Goal: Check status: Check status

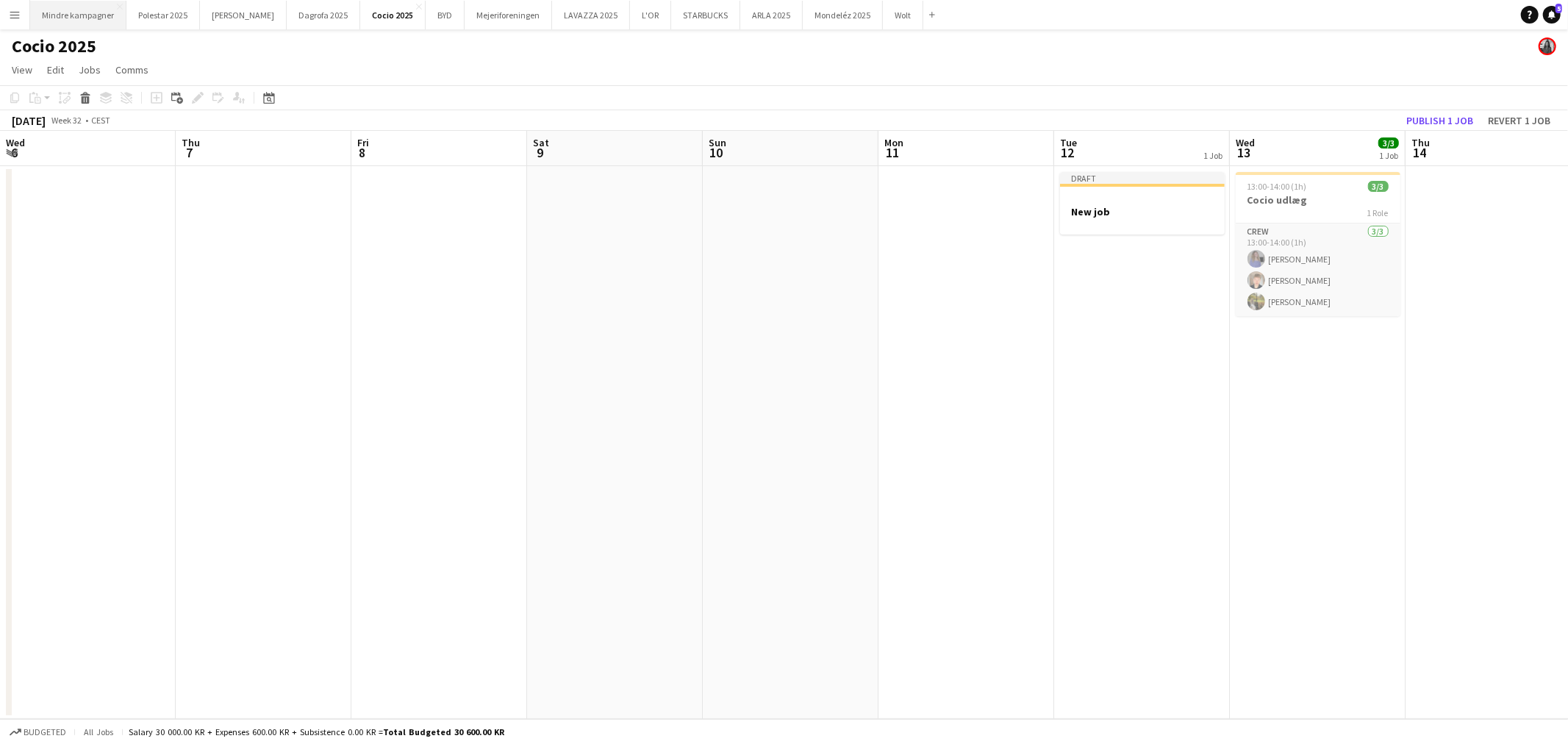
scroll to position [0, 390]
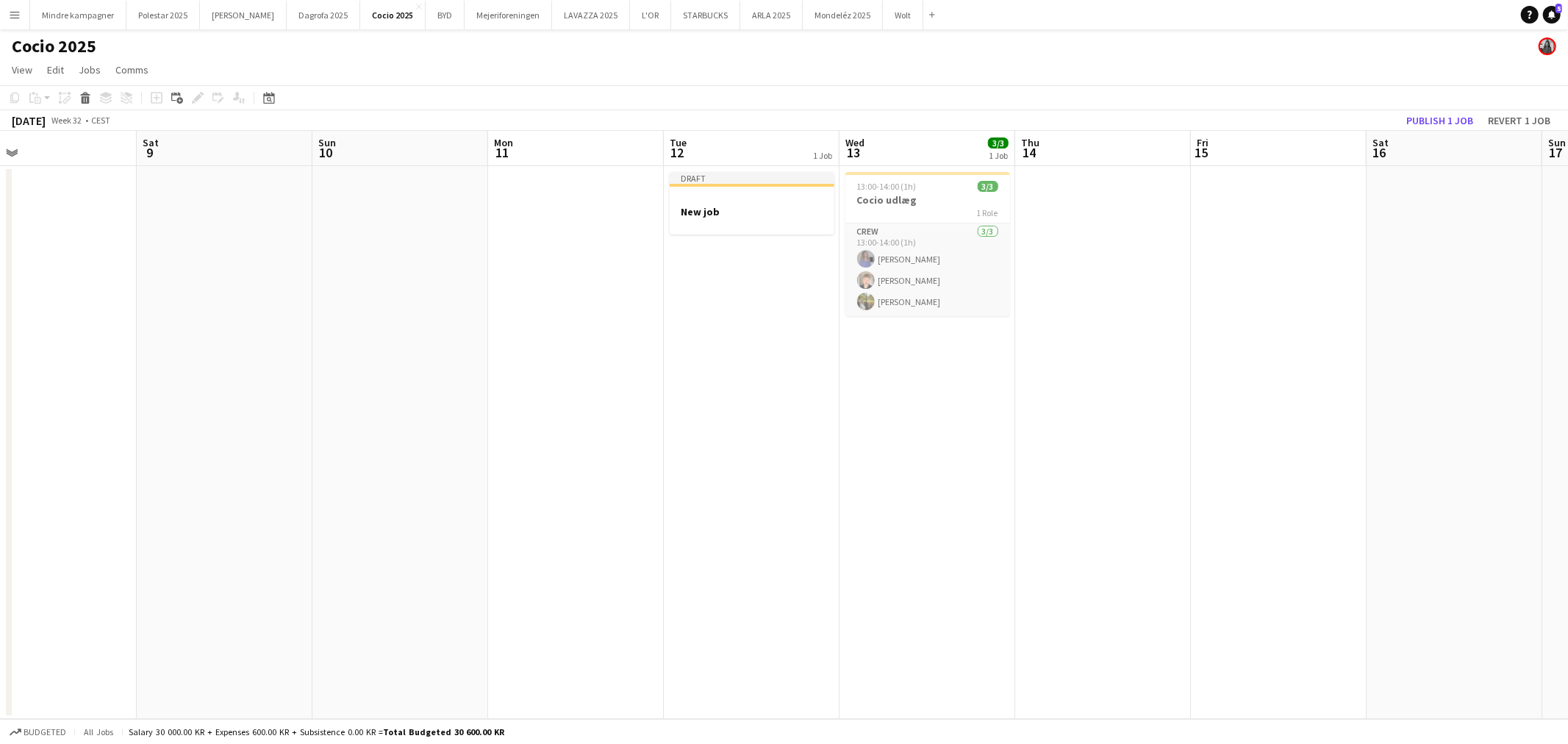
click at [18, 17] on app-icon "Menu" at bounding box center [15, 15] width 12 height 12
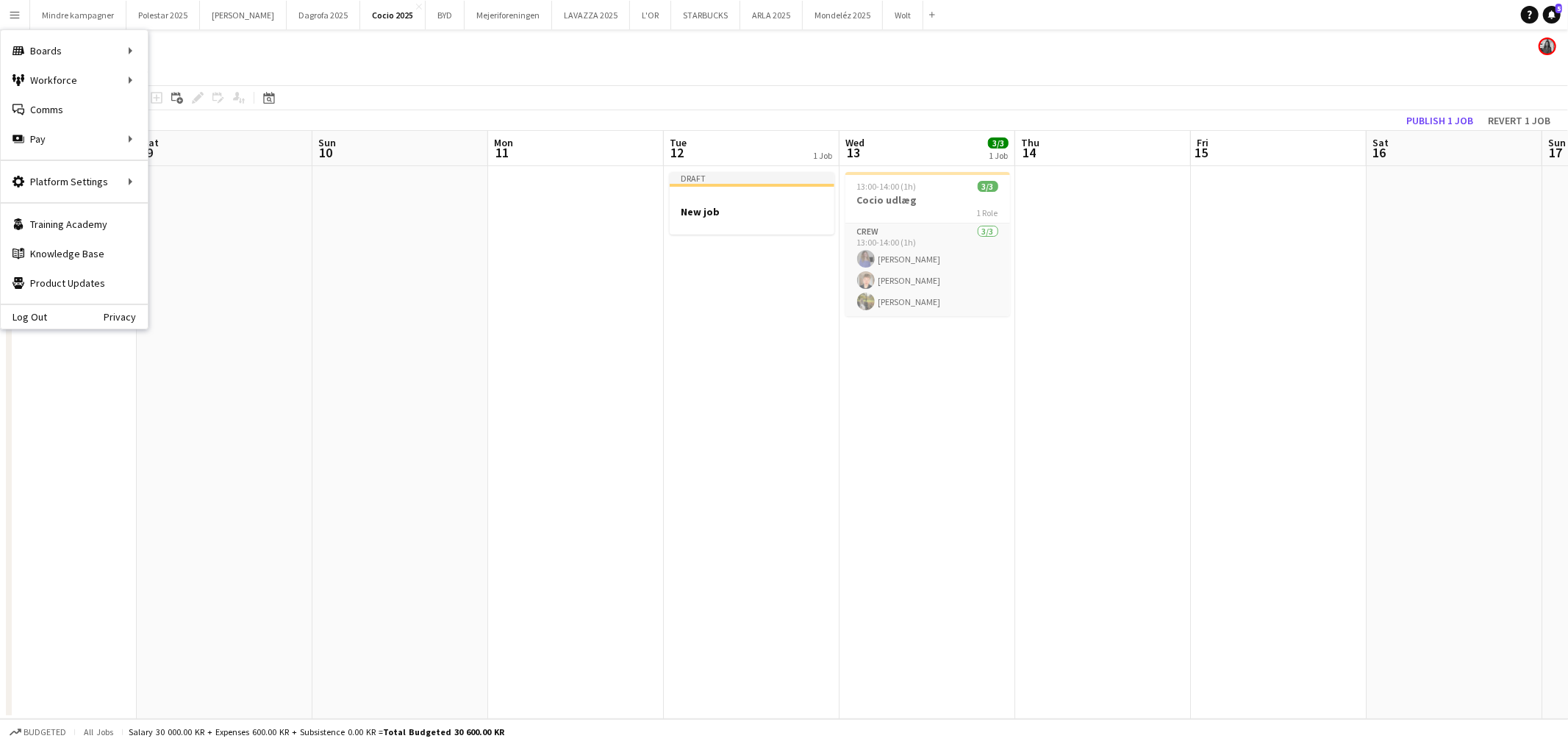
click at [18, 17] on app-icon "Menu" at bounding box center [15, 15] width 12 height 12
click at [169, 130] on link "Approvals" at bounding box center [222, 139] width 147 height 30
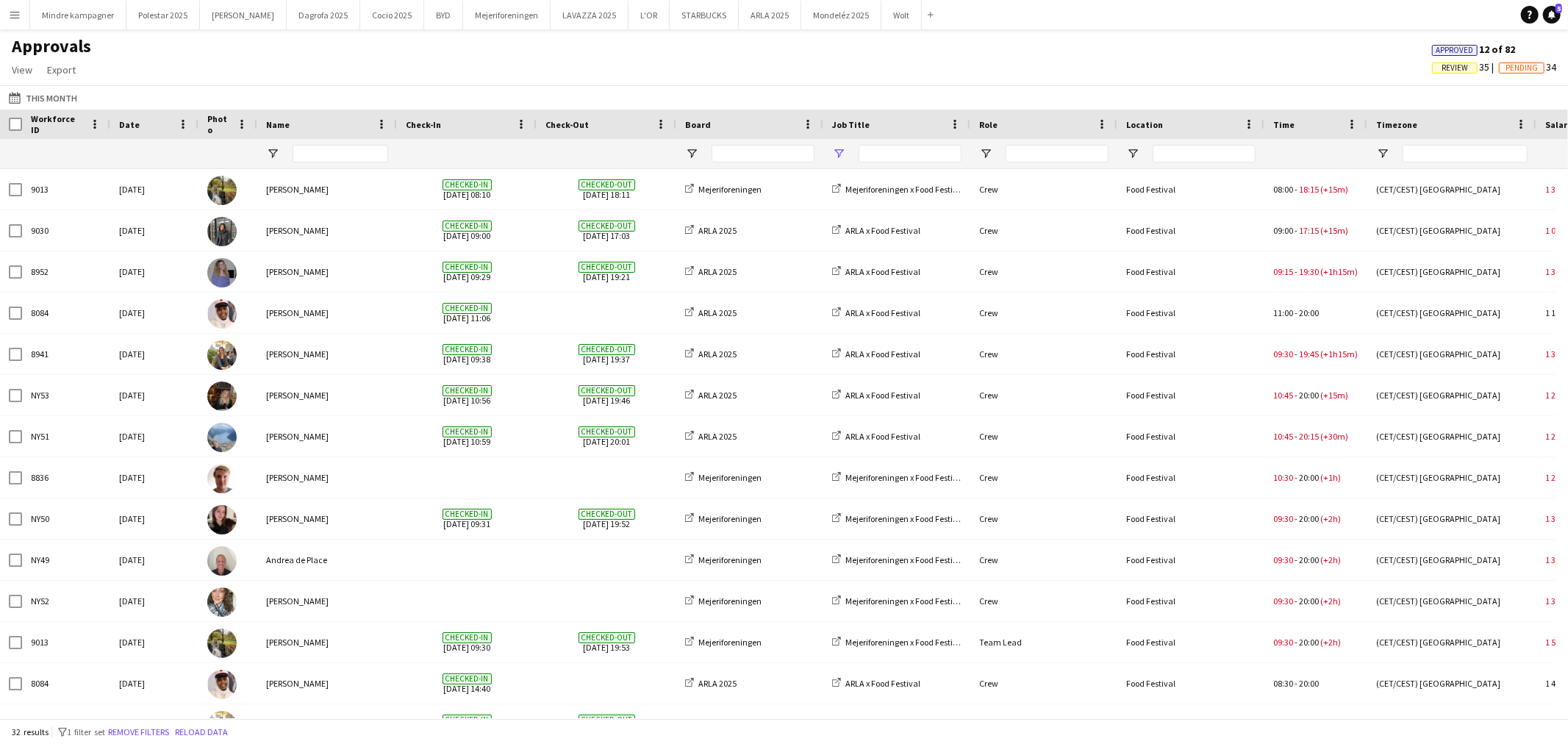
type input "****"
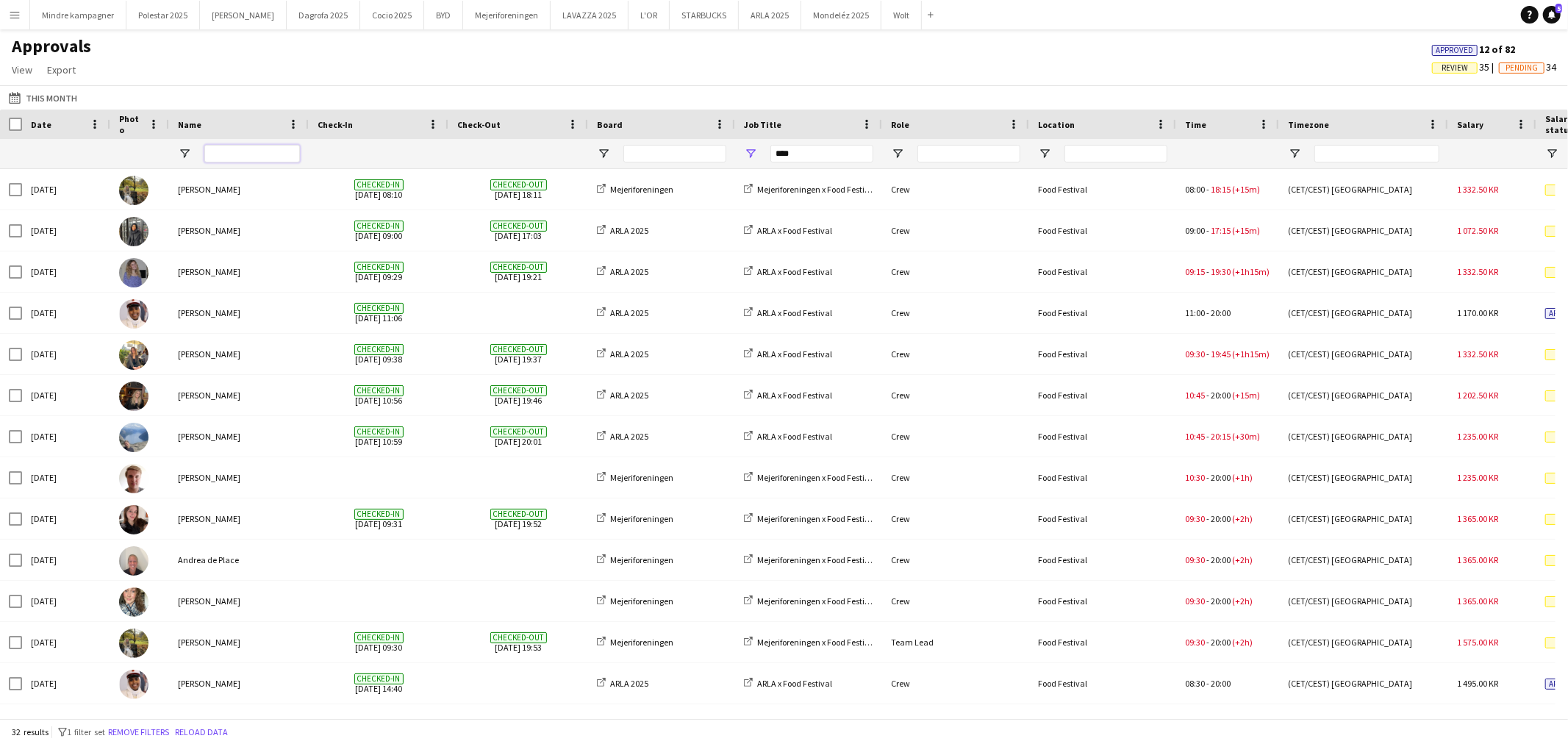
click at [237, 148] on input "Name Filter Input" at bounding box center [252, 154] width 96 height 18
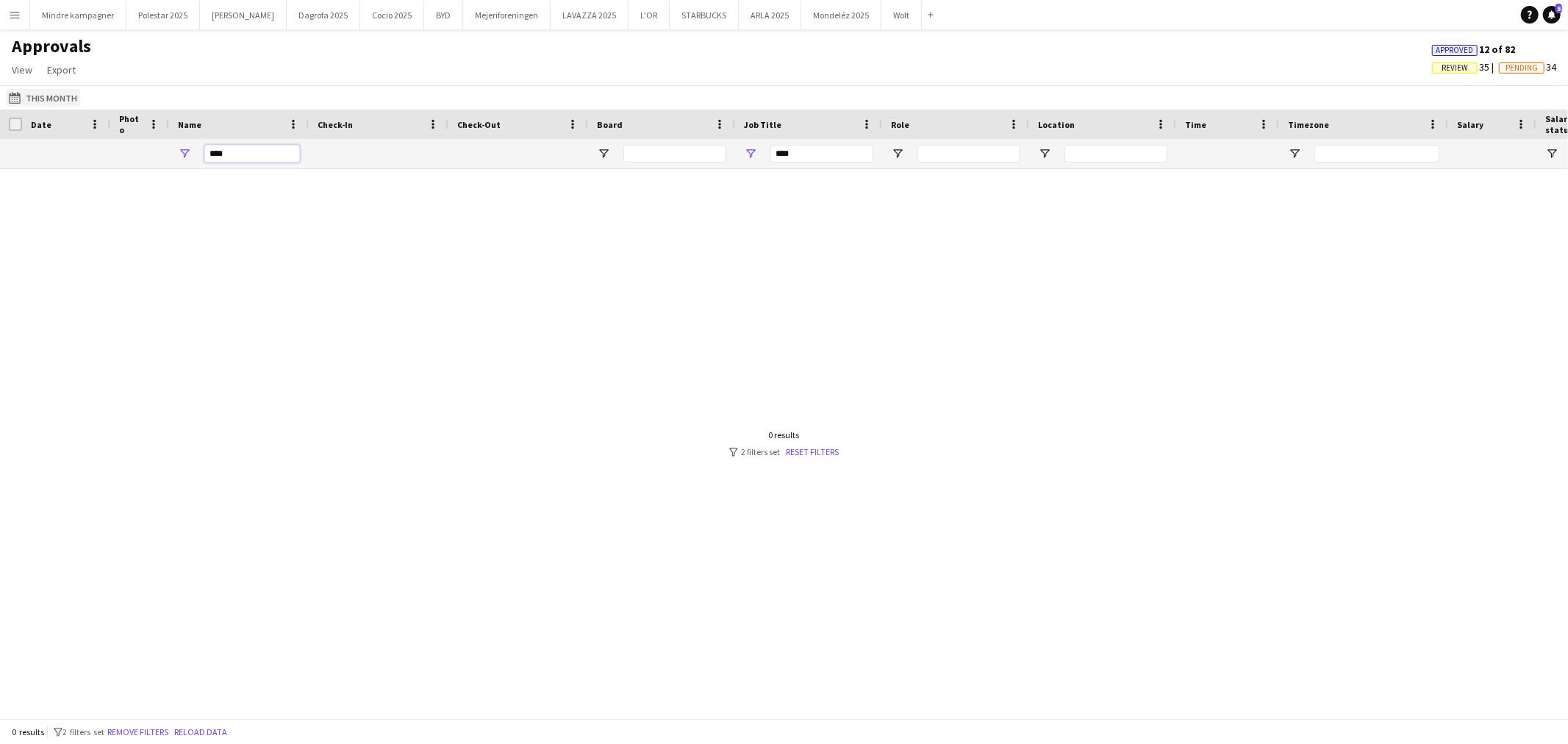
type input "****"
click at [56, 97] on button "This Month This Month" at bounding box center [43, 98] width 74 height 18
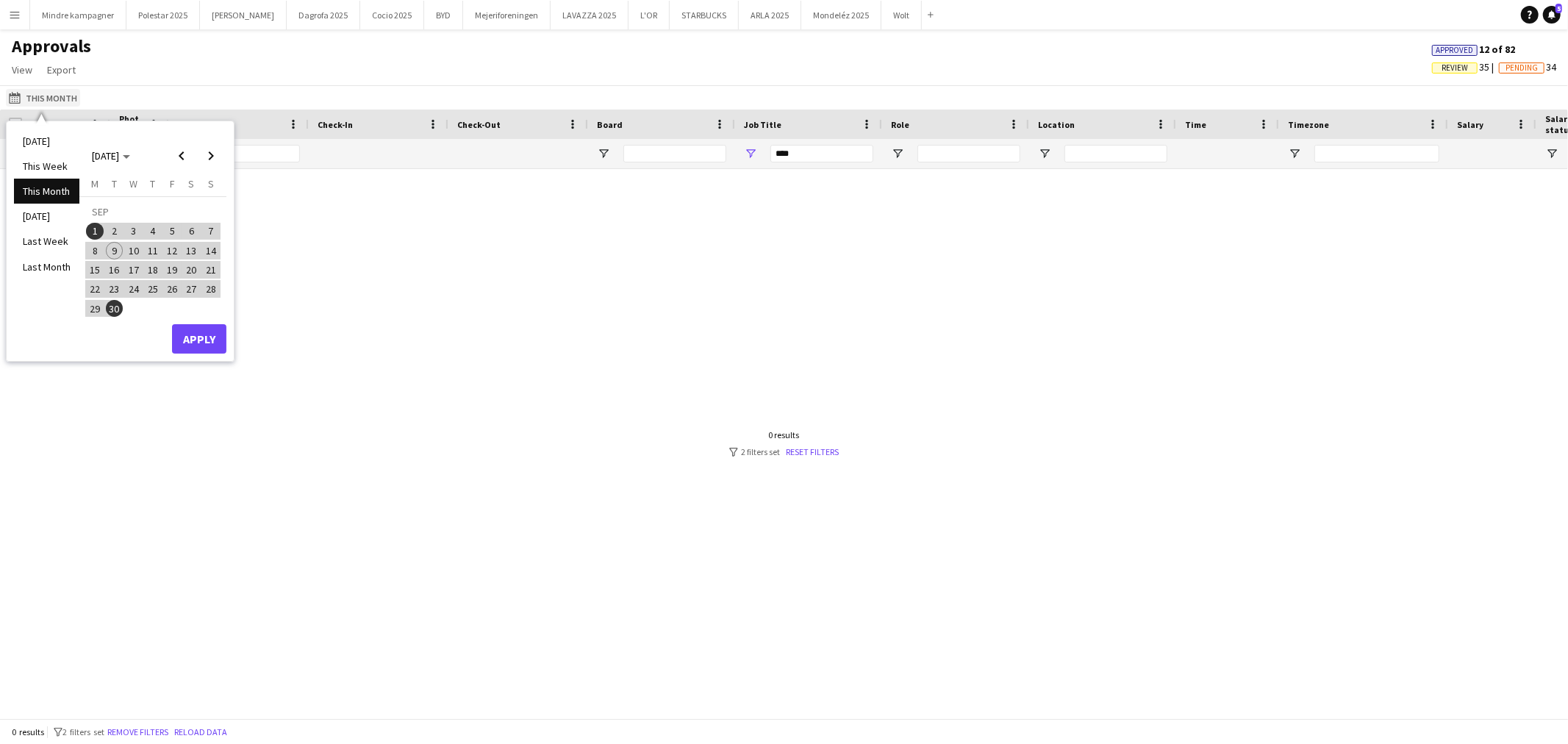
click at [56, 97] on button "This Month This Month" at bounding box center [43, 98] width 74 height 18
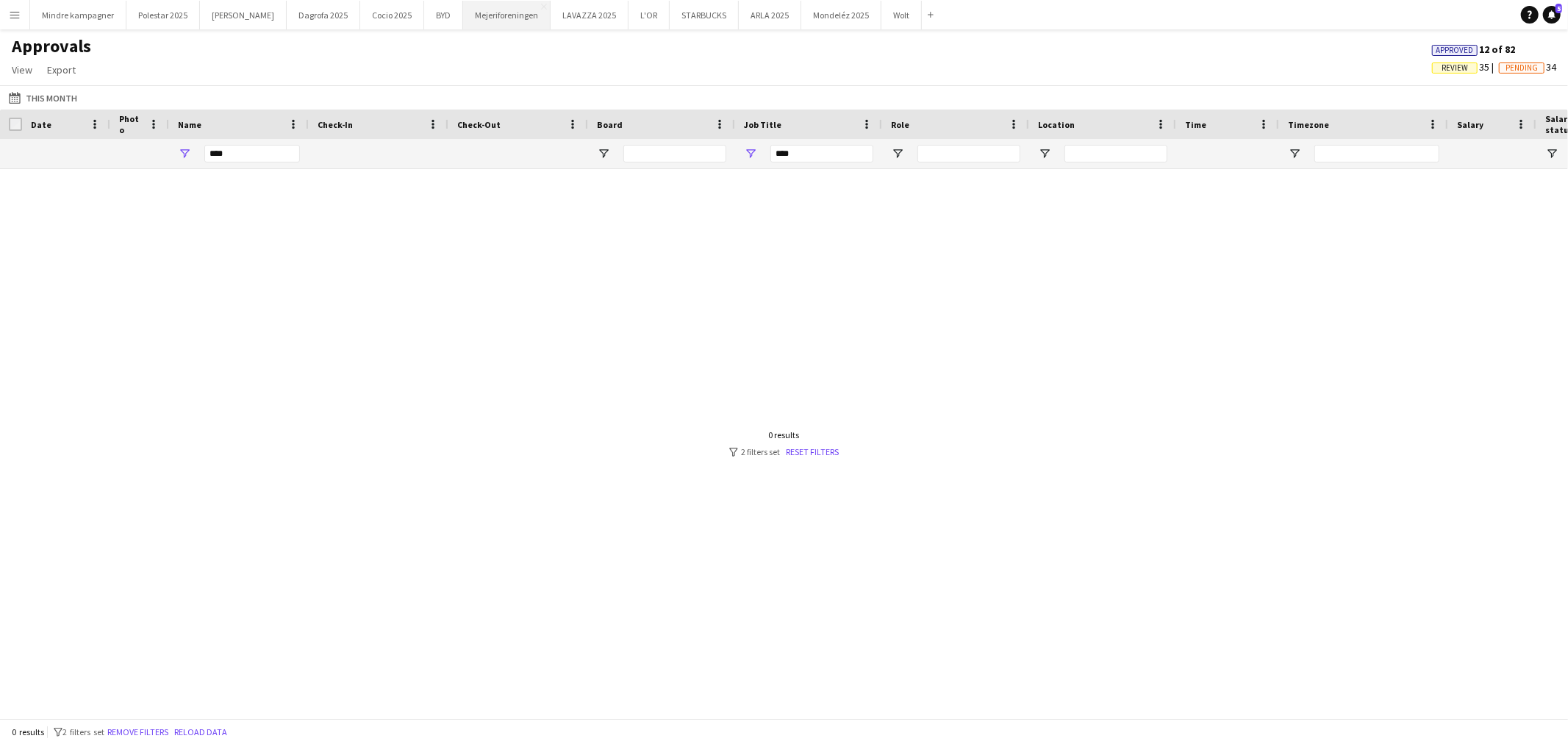
click at [463, 12] on button "Mejeriforeningen Close" at bounding box center [507, 15] width 88 height 29
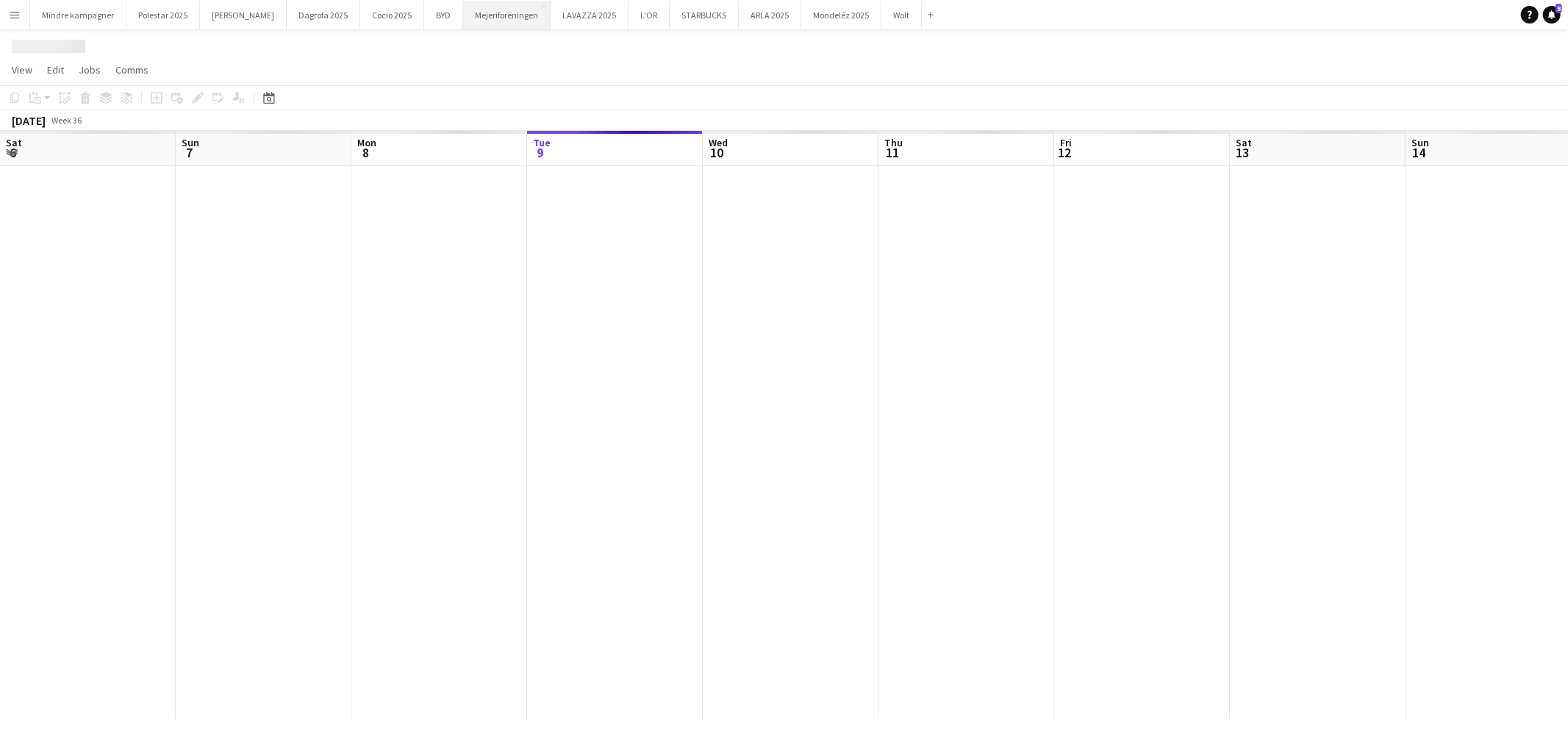
scroll to position [0, 351]
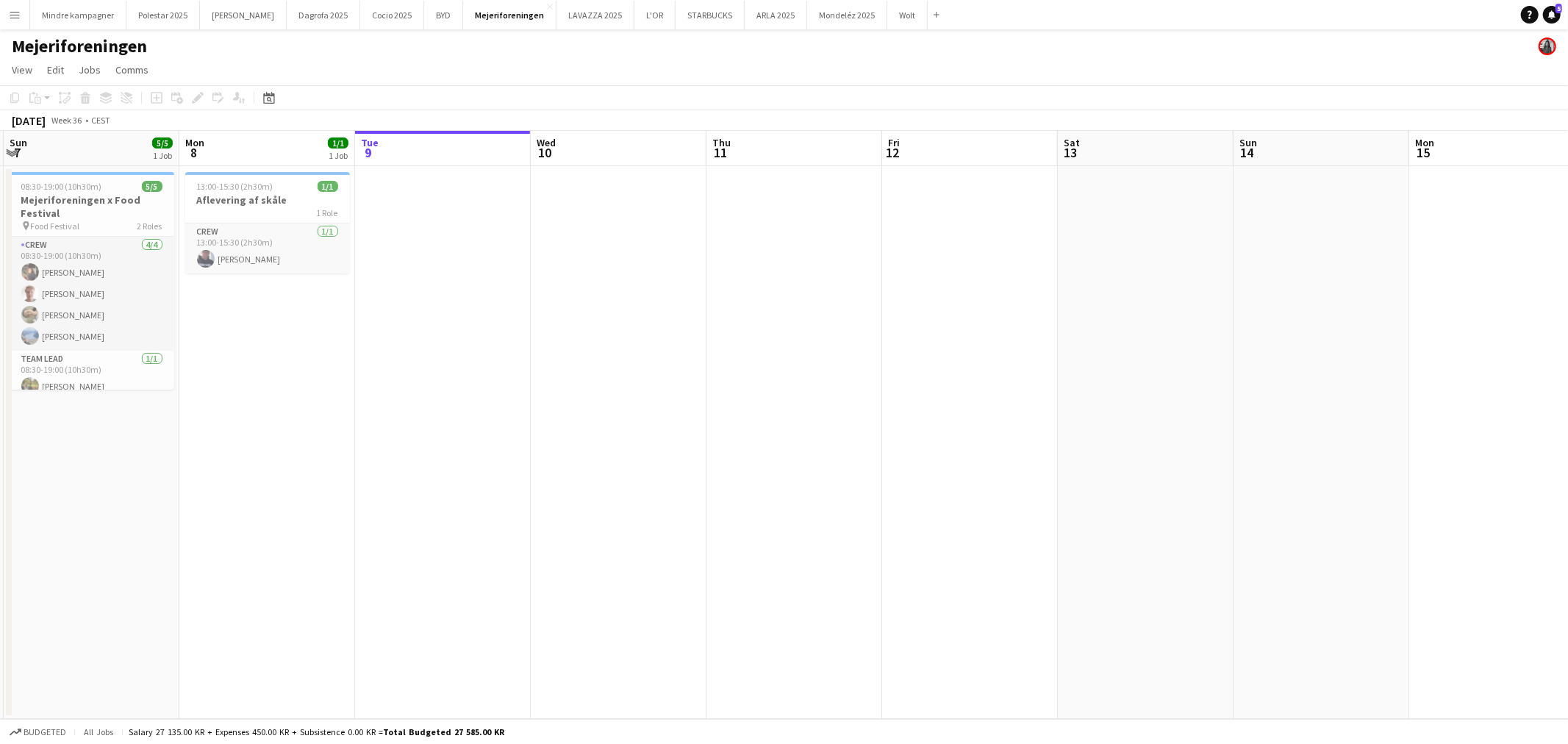
drag, startPoint x: 265, startPoint y: 465, endPoint x: 482, endPoint y: 465, distance: 217.0
click at [482, 465] on app-calendar-viewport "Fri 5 Sat 6 5/5 1 Job Sun 7 5/5 1 Job Mon 8 1/1 1 Job Tue 9 Wed 10 Thu 11 Fri 1…" at bounding box center [784, 424] width 1568 height 588
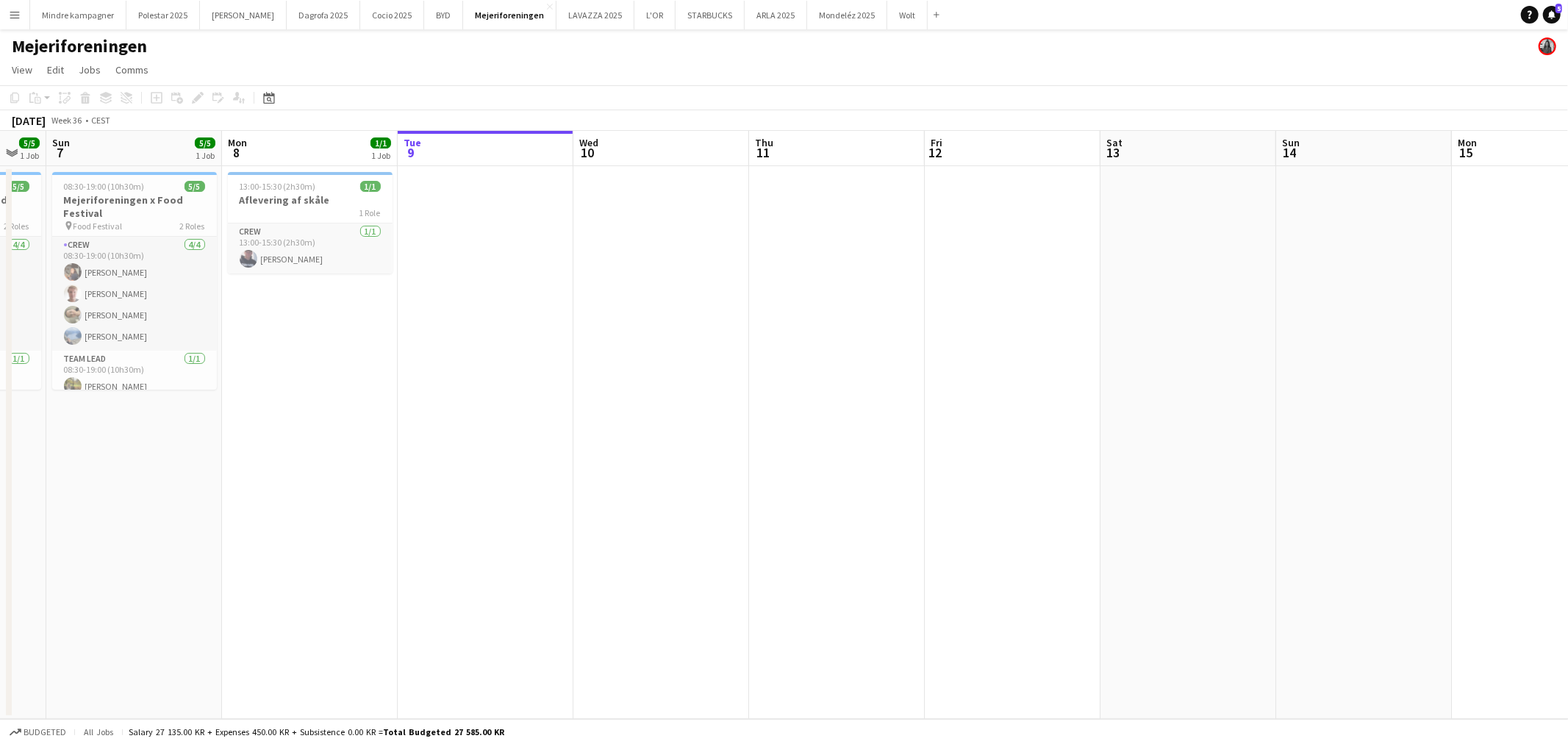
drag, startPoint x: 482, startPoint y: 465, endPoint x: 901, endPoint y: 399, distance: 424.2
click at [901, 399] on app-calendar-viewport "Fri 5 5/5 1 Job Sat 6 5/5 1 Job Sun 7 5/5 1 Job Mon 8 1/1 1 Job Tue 9 Wed 10 Th…" at bounding box center [784, 424] width 1568 height 588
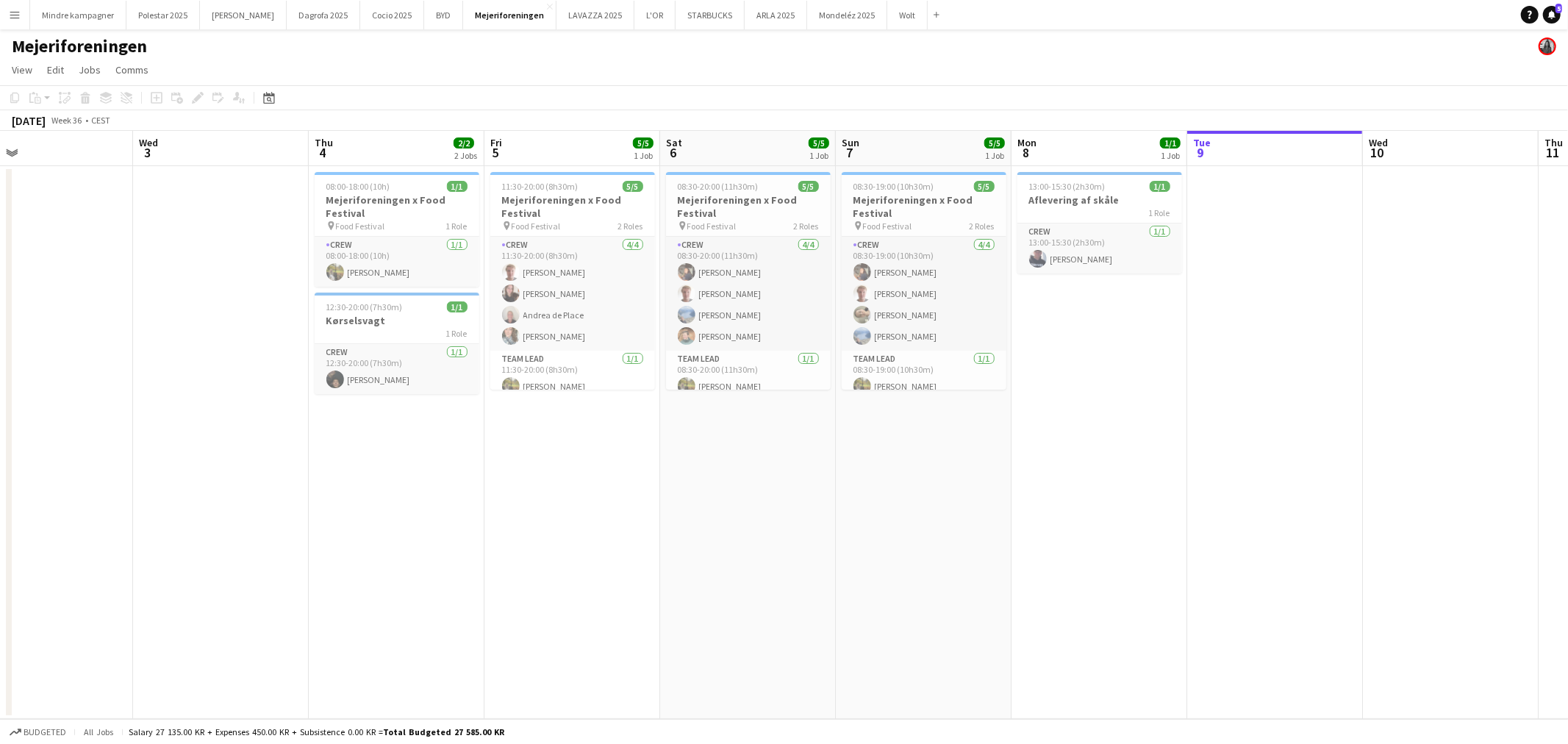
drag, startPoint x: 522, startPoint y: 503, endPoint x: 923, endPoint y: 459, distance: 403.4
click at [923, 459] on app-calendar-viewport "Sun 31 Mon 1 Tue 2 Wed 3 Thu 4 2/2 2 Jobs Fri 5 5/5 1 Job Sat 6 5/5 1 Job Sun 7…" at bounding box center [784, 424] width 1568 height 588
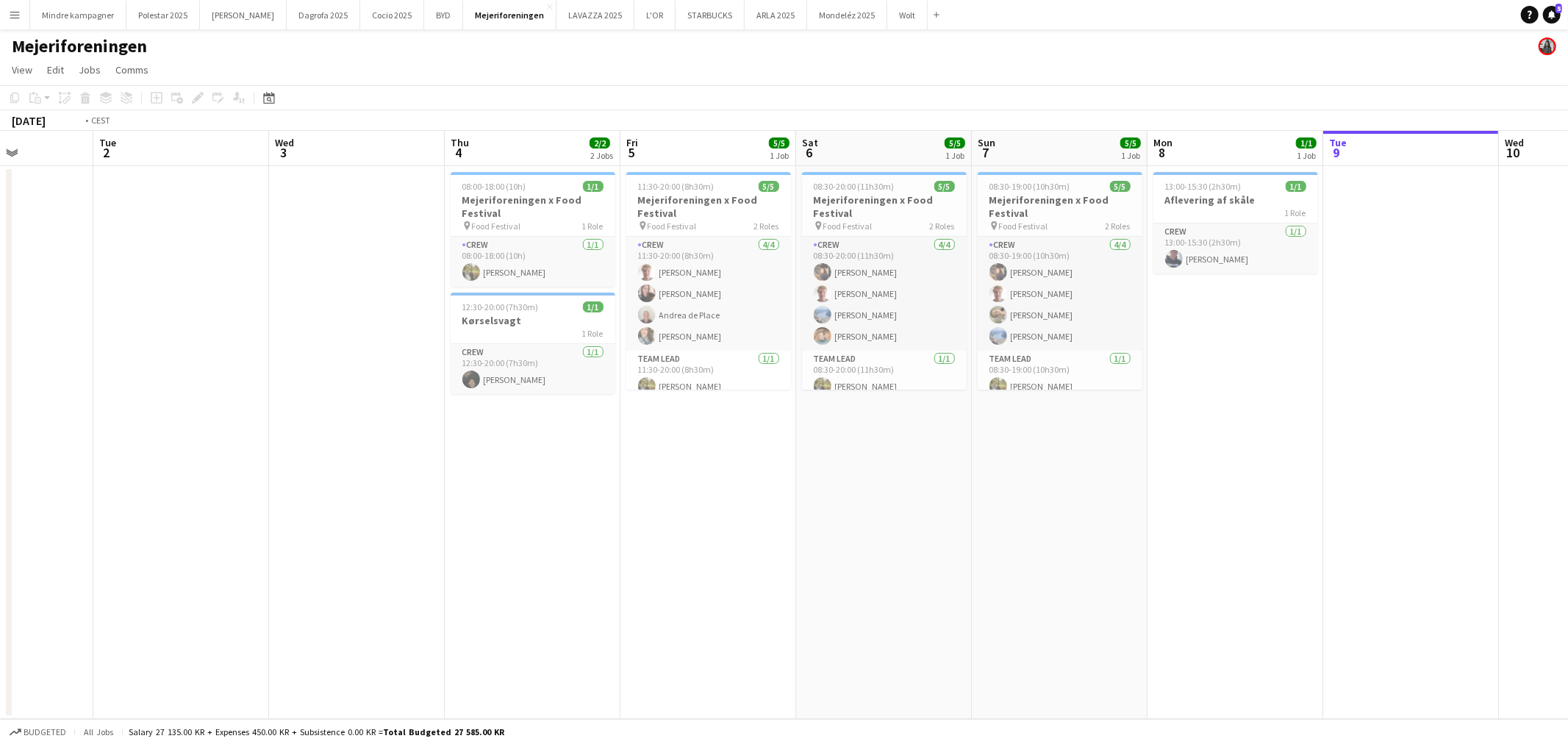
drag, startPoint x: 524, startPoint y: 544, endPoint x: 873, endPoint y: 493, distance: 352.7
click at [873, 493] on app-calendar-viewport "Sun 31 Mon 1 Tue 2 Wed 3 Thu 4 2/2 2 Jobs Fri 5 5/5 1 Job Sat 6 5/5 1 Job Sun 7…" at bounding box center [784, 424] width 1568 height 588
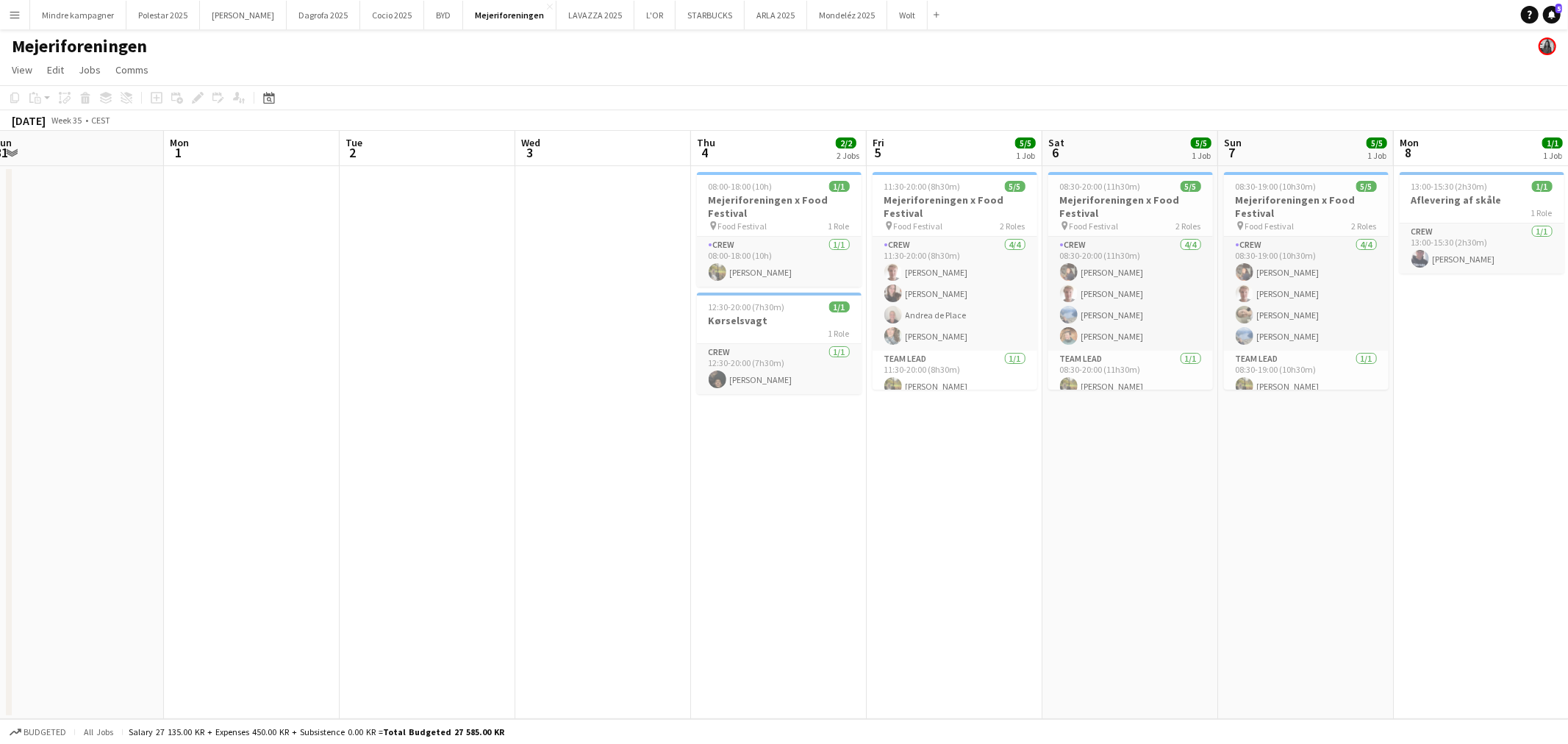
drag, startPoint x: 663, startPoint y: 494, endPoint x: 1031, endPoint y: 440, distance: 371.9
click at [1031, 440] on app-calendar-viewport "Fri 29 Sat 30 Sun 31 Mon 1 Tue 2 Wed 3 Thu 4 2/2 2 Jobs Fri 5 5/5 1 Job Sat 6 5…" at bounding box center [784, 424] width 1568 height 588
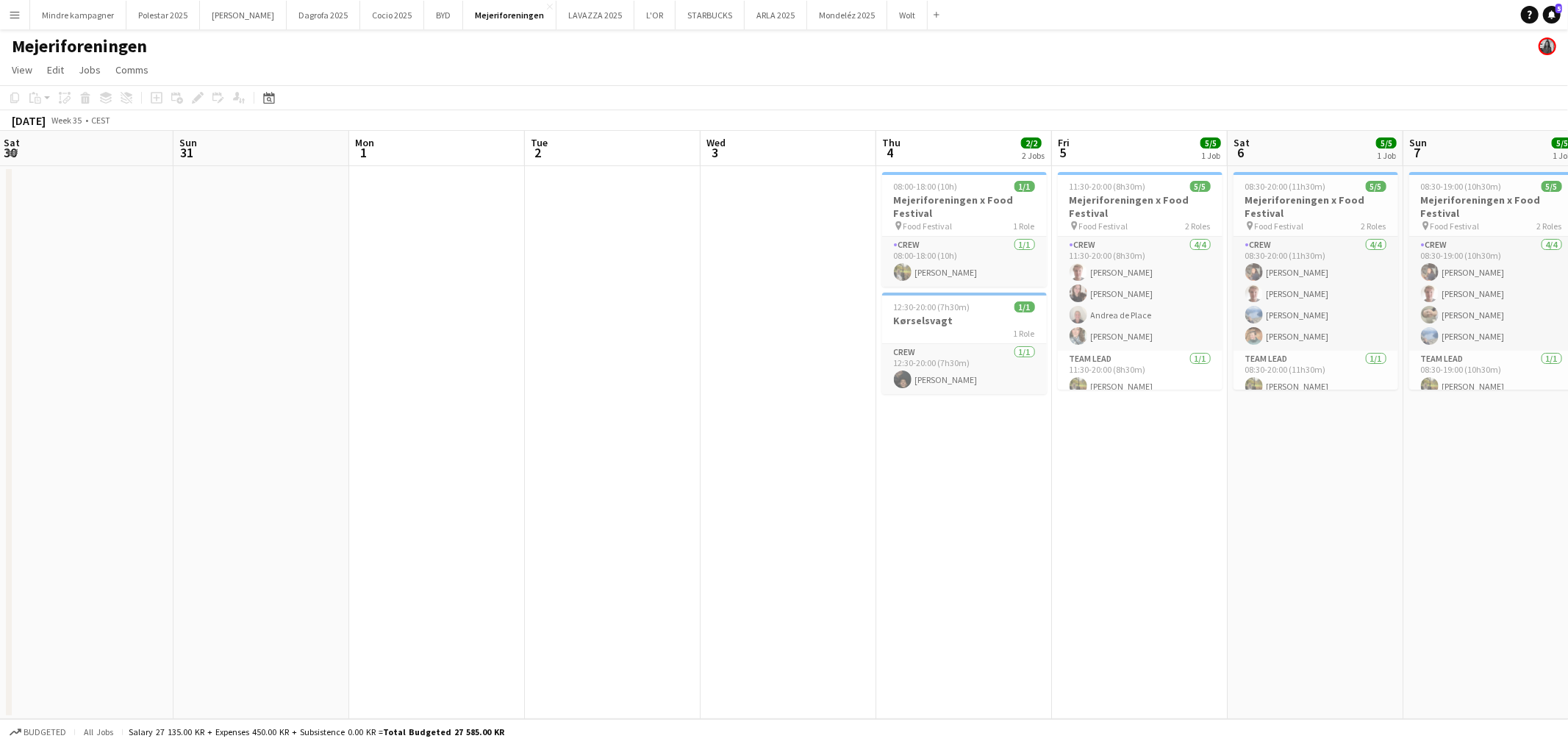
drag, startPoint x: 1173, startPoint y: 458, endPoint x: 861, endPoint y: 479, distance: 312.7
click at [861, 479] on app-calendar-viewport "Wed 27 Thu 28 Fri 29 Sat 30 Sun 31 Mon 1 Tue 2 Wed 3 Thu 4 2/2 2 Jobs Fri 5 5/5…" at bounding box center [784, 424] width 1568 height 588
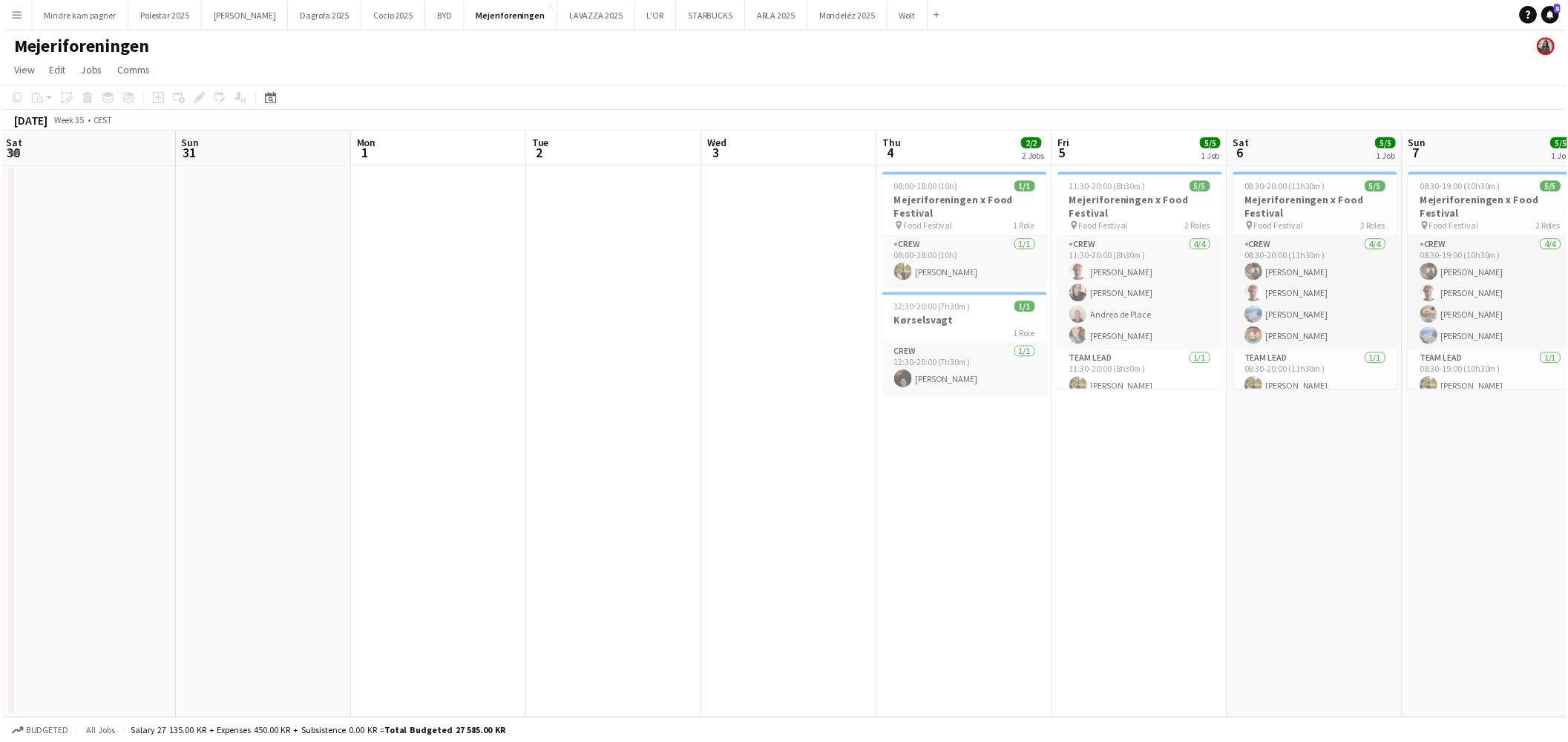
scroll to position [0, 599]
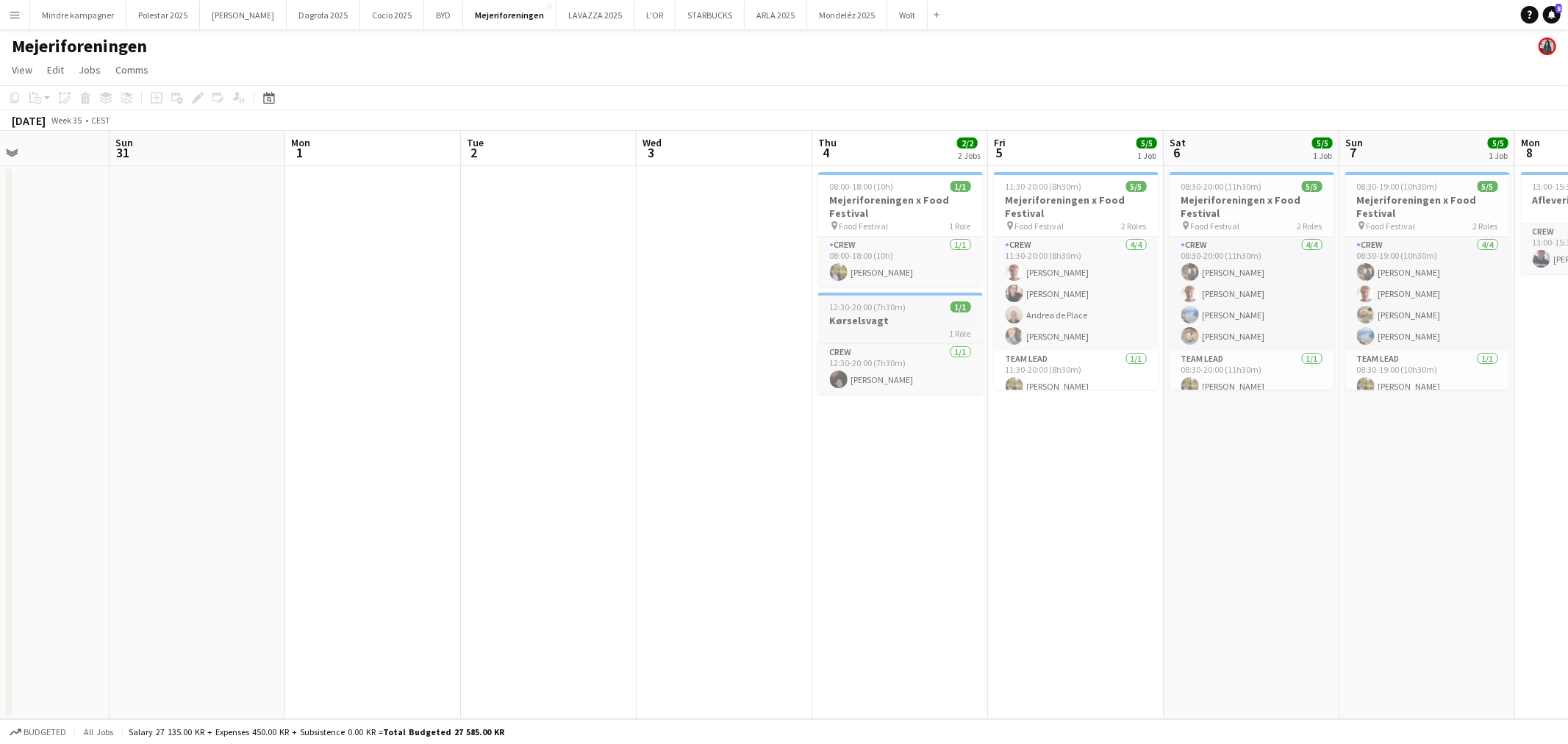
click at [886, 319] on h3 "Kørselsvagt" at bounding box center [901, 320] width 165 height 13
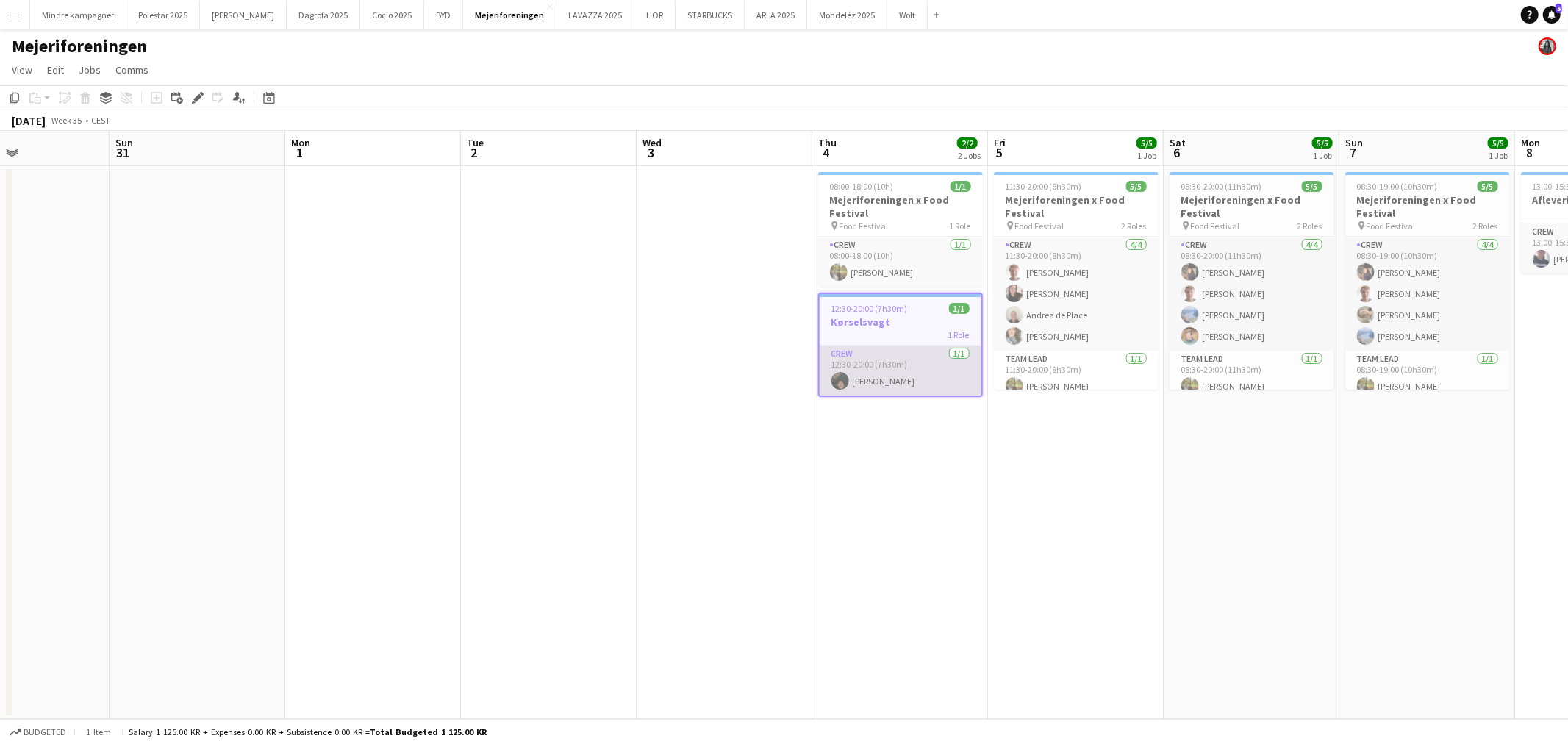
click at [898, 377] on app-card-role "Crew [DATE] 12:30-20:00 (7h30m) [PERSON_NAME]" at bounding box center [901, 370] width 162 height 50
